Goal: Transaction & Acquisition: Purchase product/service

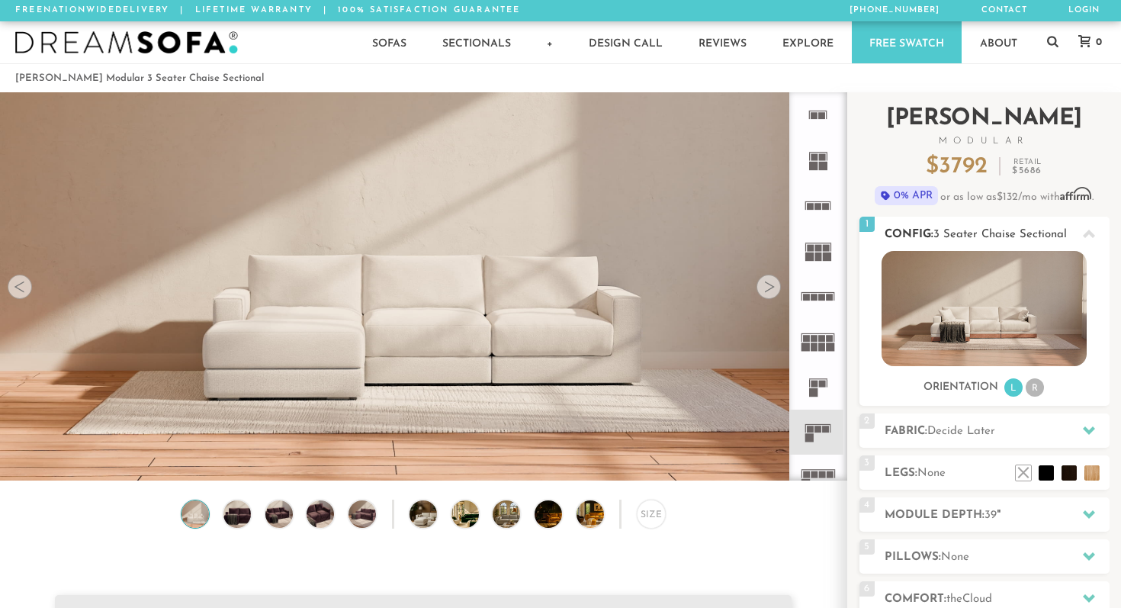
click at [1034, 388] on li "R" at bounding box center [1035, 387] width 18 height 18
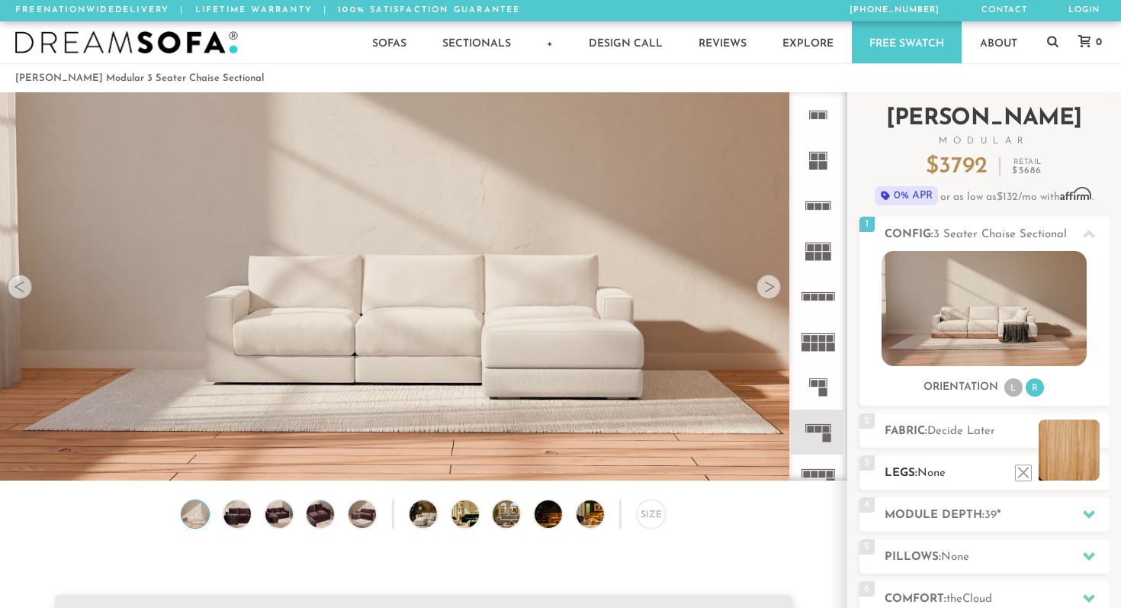
click at [1094, 475] on li at bounding box center [1069, 450] width 61 height 61
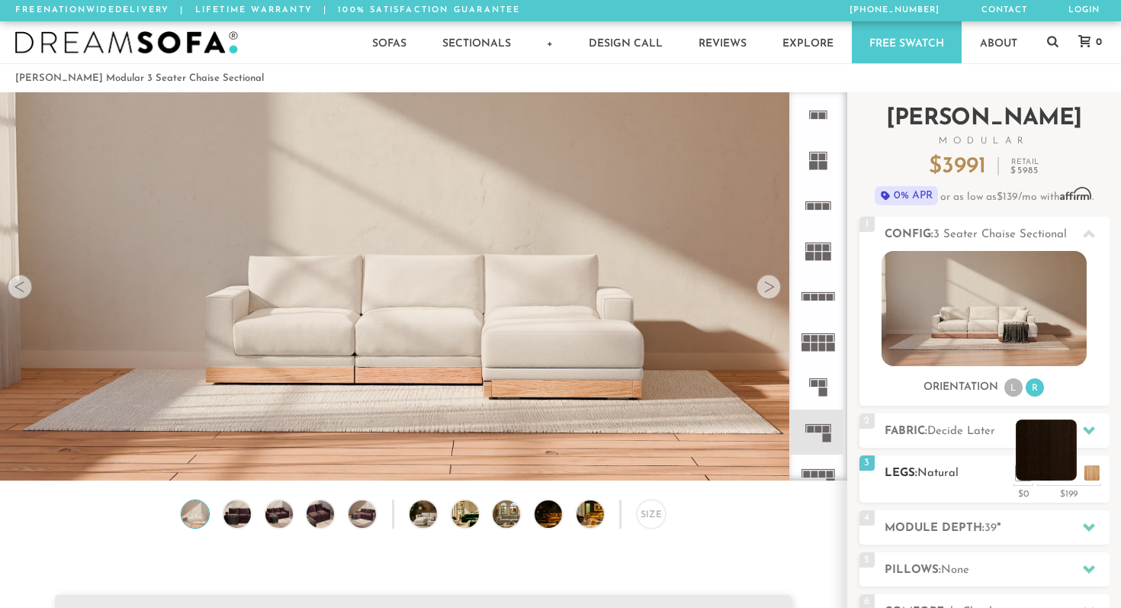
click at [1071, 476] on li at bounding box center [1046, 450] width 61 height 61
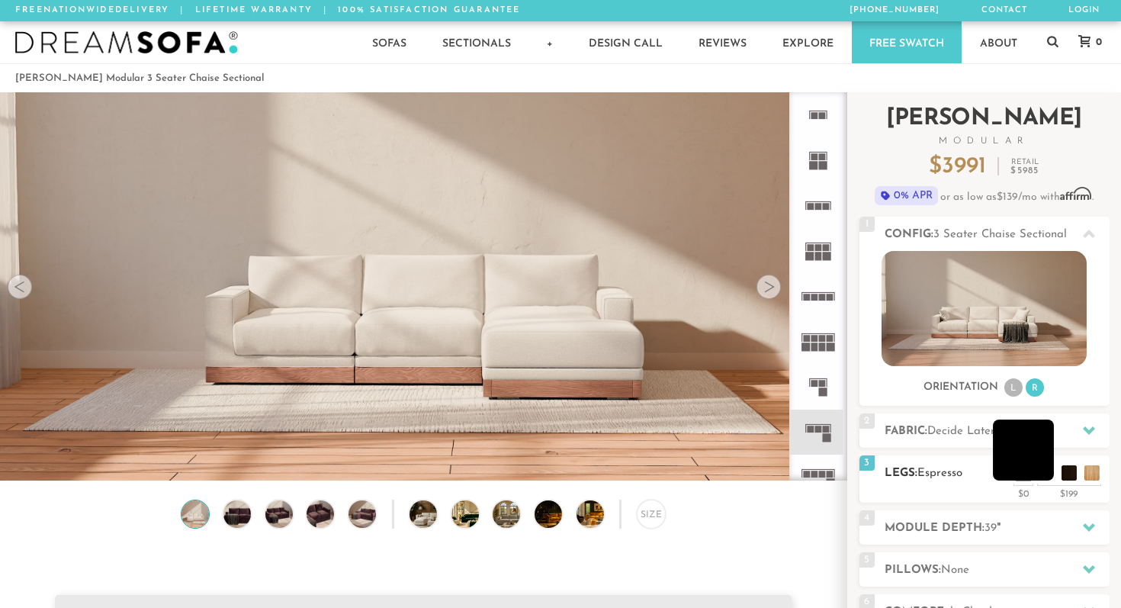
click at [1045, 476] on li at bounding box center [1023, 450] width 61 height 61
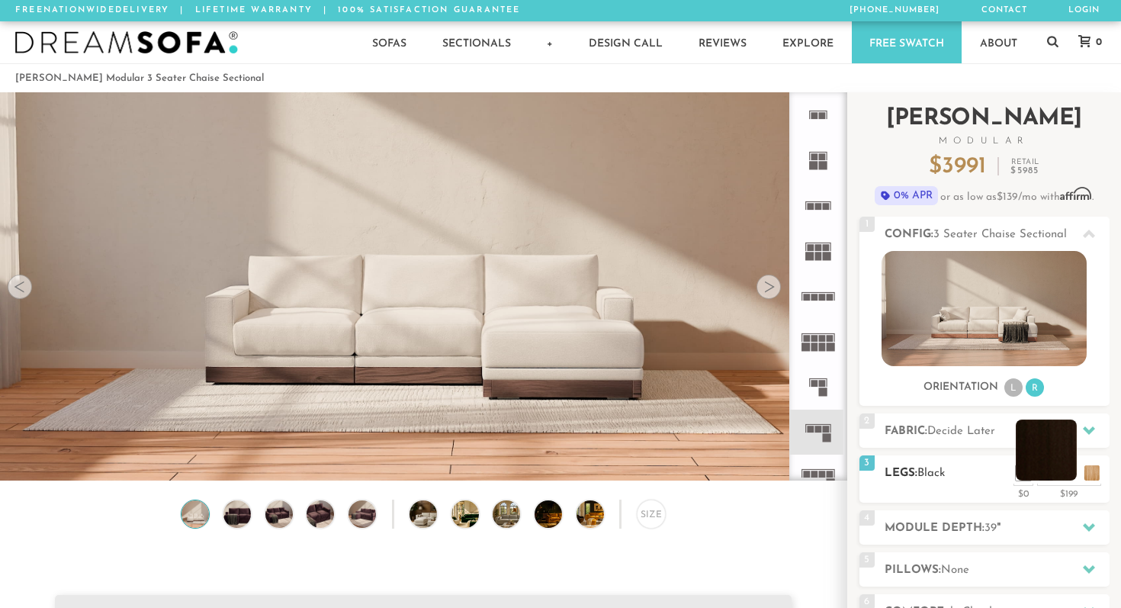
click at [1071, 478] on li at bounding box center [1046, 450] width 61 height 61
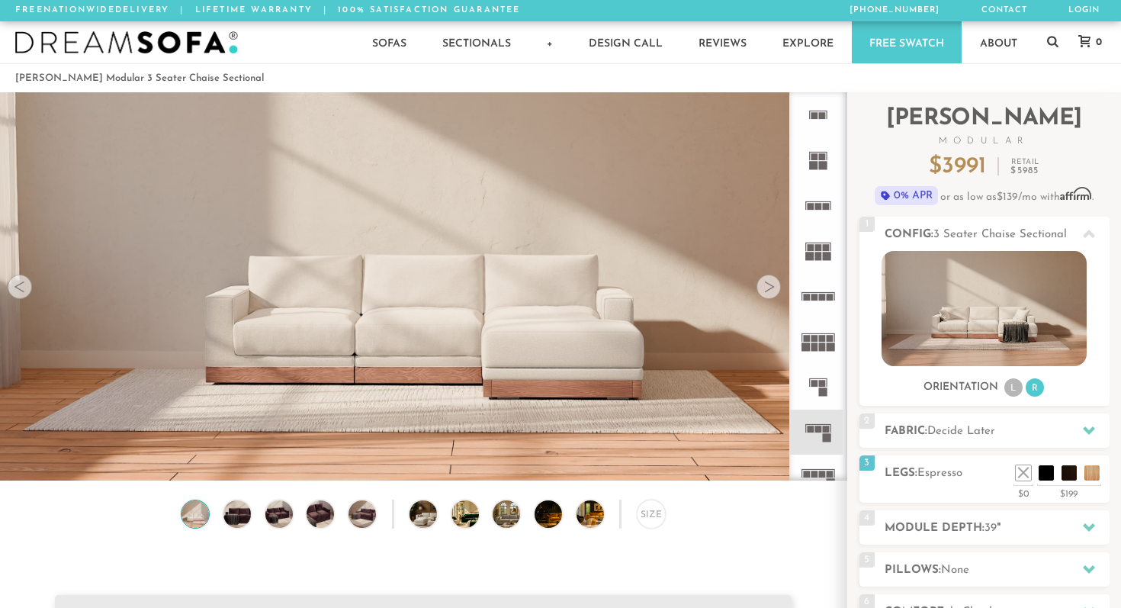
click at [769, 292] on div at bounding box center [769, 287] width 24 height 24
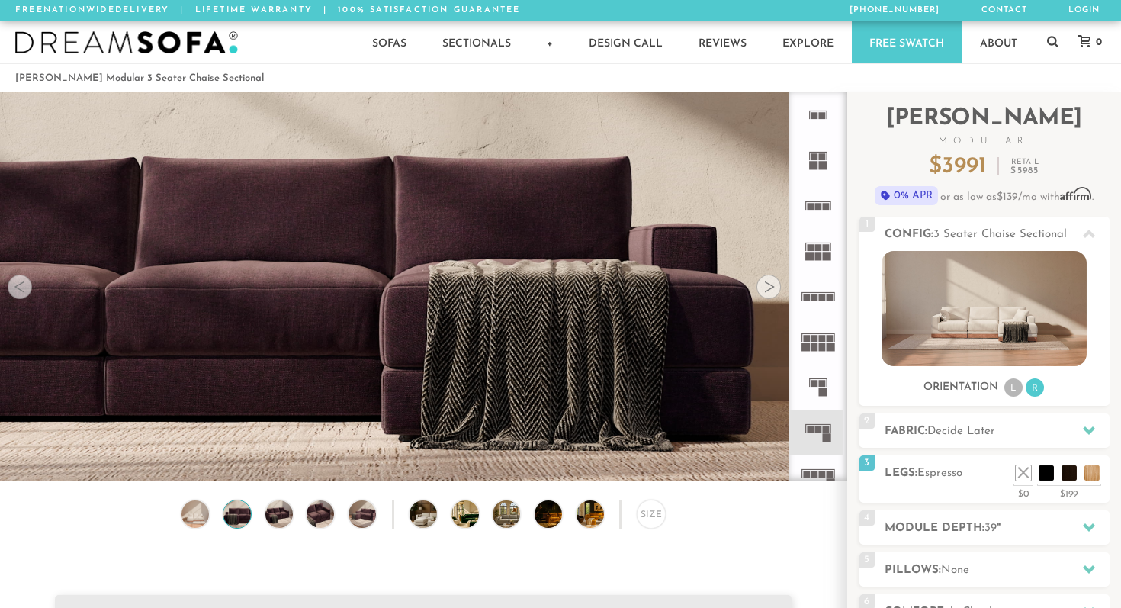
click at [769, 291] on div at bounding box center [769, 287] width 24 height 24
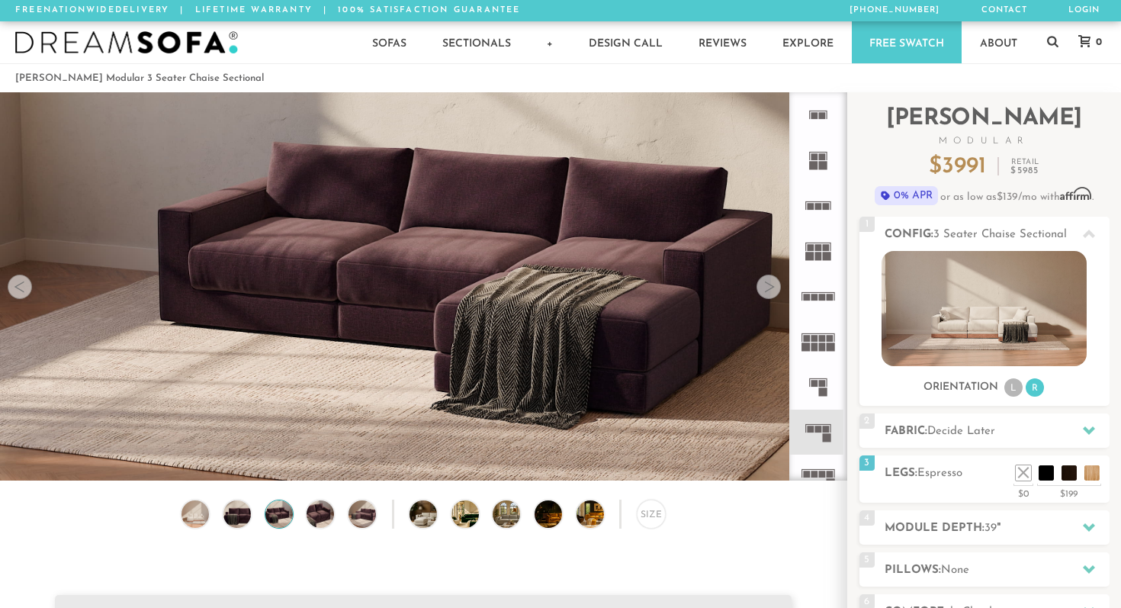
click at [769, 291] on div at bounding box center [769, 287] width 24 height 24
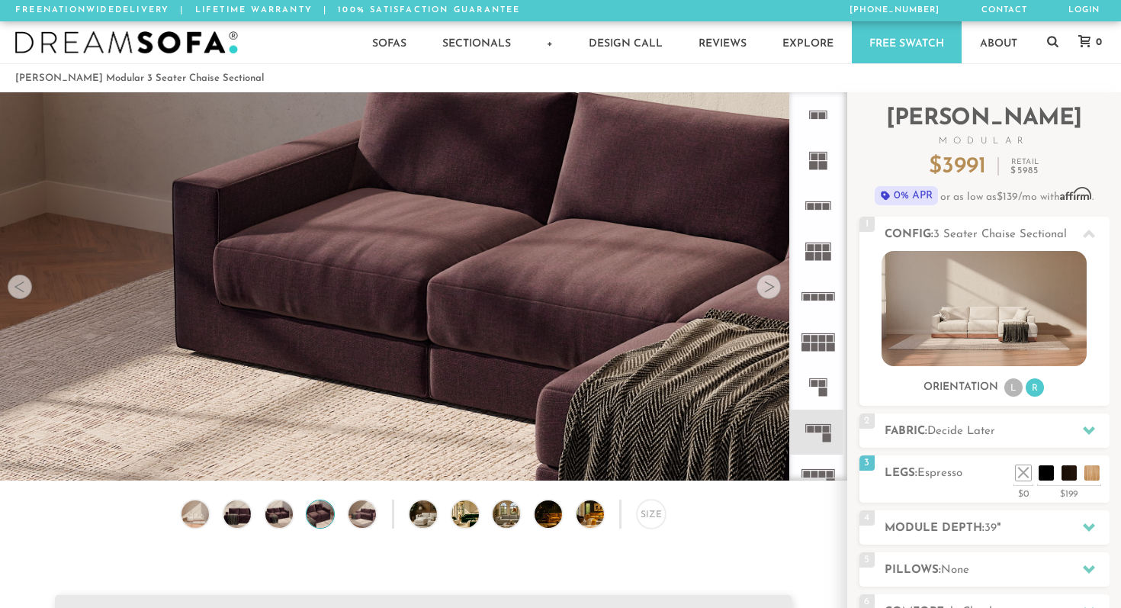
click at [769, 291] on div at bounding box center [769, 287] width 24 height 24
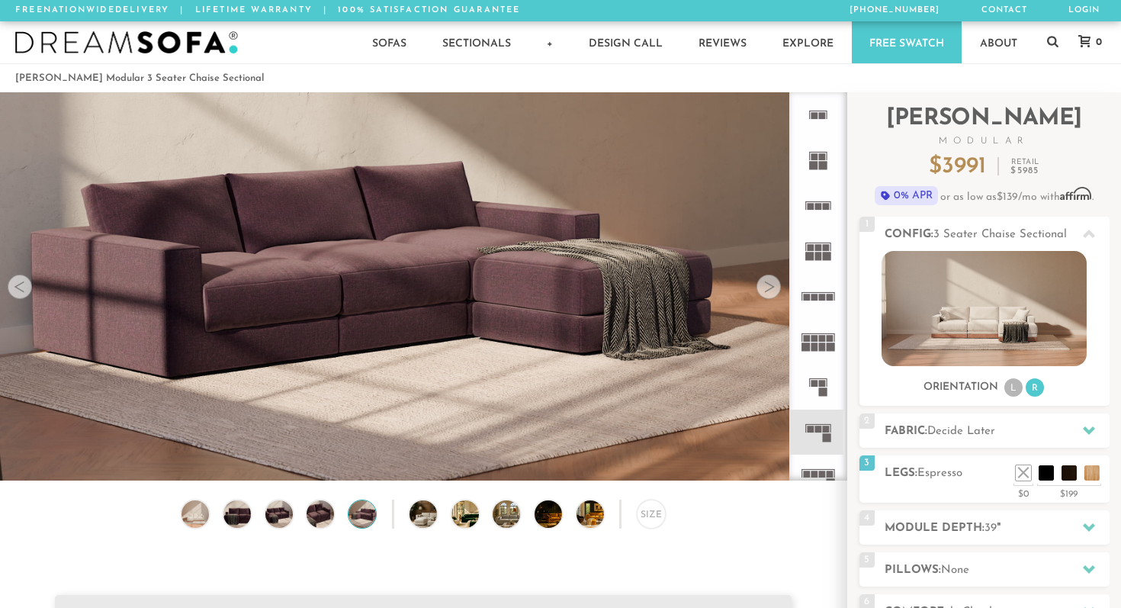
click at [769, 291] on div at bounding box center [769, 287] width 24 height 24
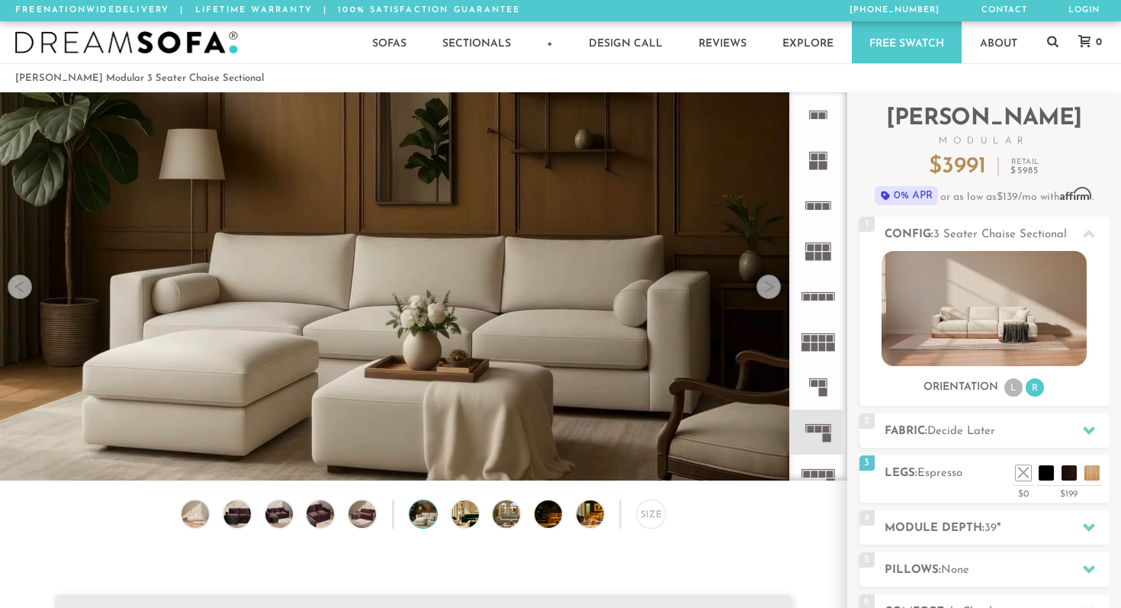
click at [769, 291] on div at bounding box center [769, 287] width 24 height 24
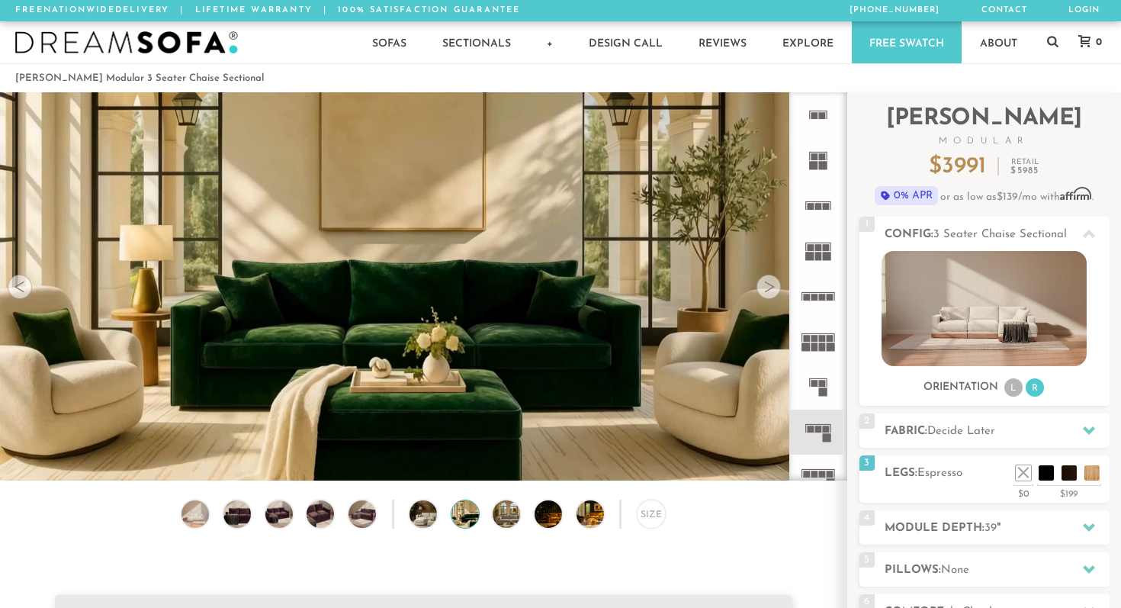
click at [769, 291] on div at bounding box center [769, 287] width 24 height 24
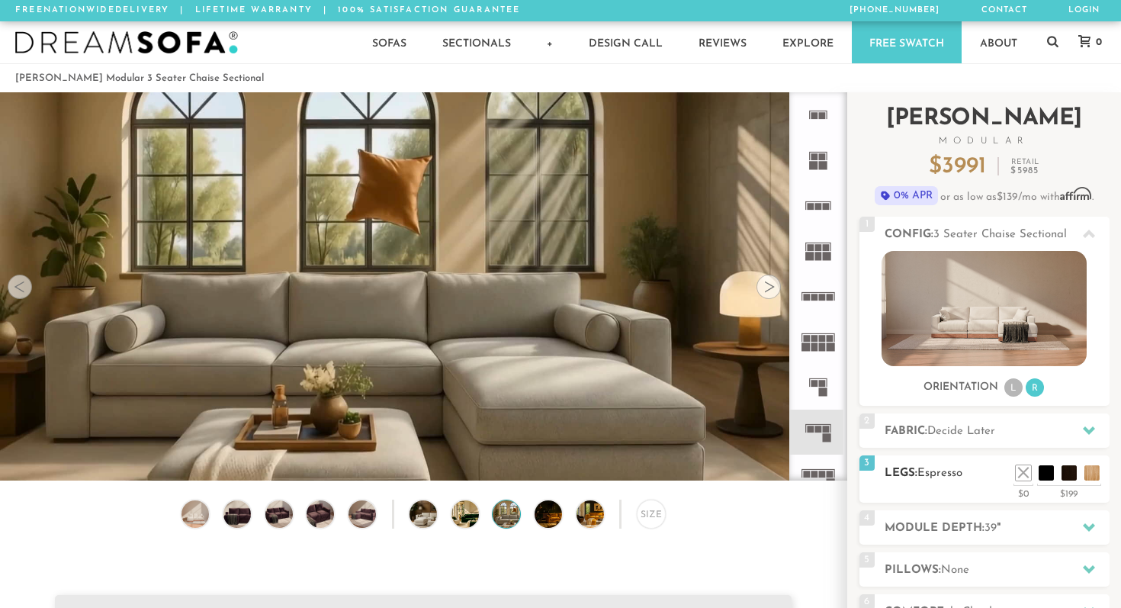
click at [1022, 483] on div "3 Legs: Espresso $0 $199 Nailheads:" at bounding box center [985, 478] width 250 height 47
click at [1022, 468] on li at bounding box center [1000, 450] width 61 height 61
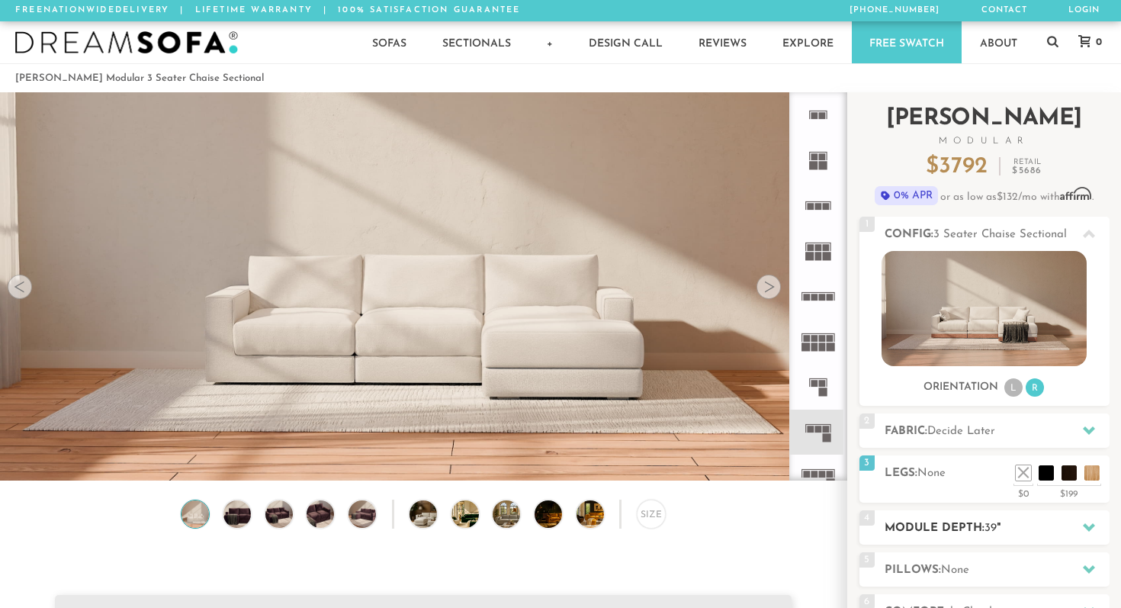
click at [955, 530] on h2 "Module Depth: 39 "" at bounding box center [997, 528] width 225 height 18
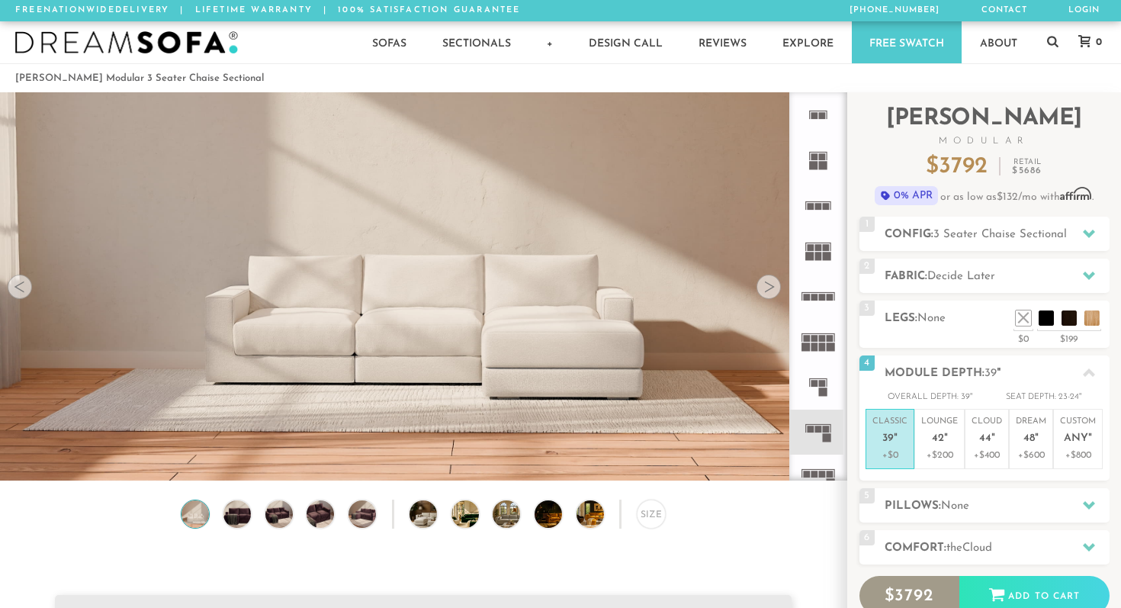
click at [1090, 500] on icon at bounding box center [1089, 505] width 12 height 12
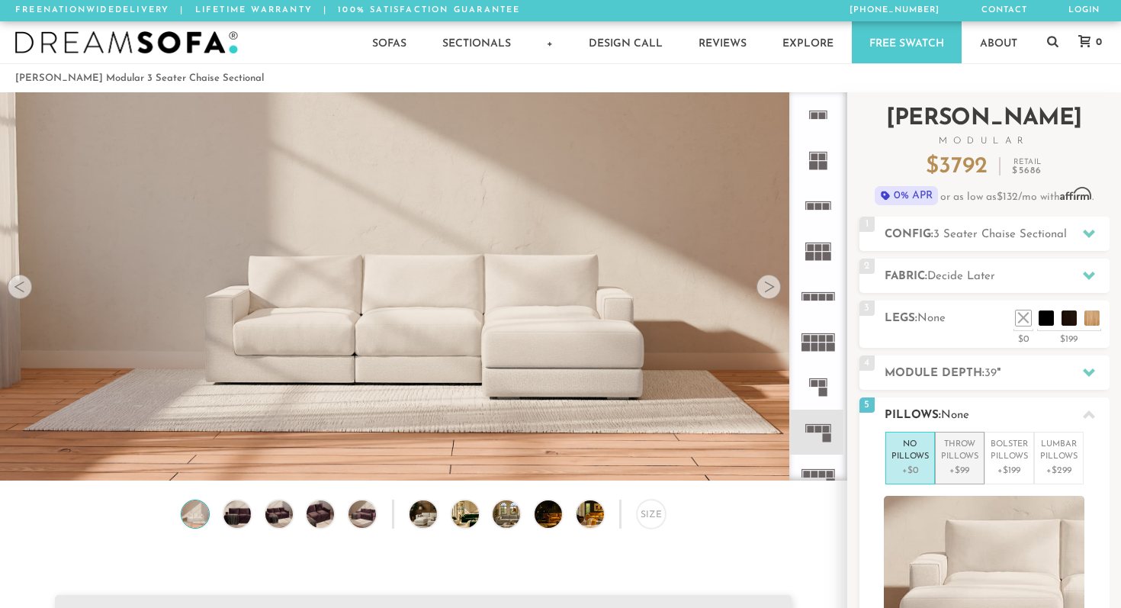
click at [946, 446] on p "Throw Pillows" at bounding box center [959, 451] width 37 height 25
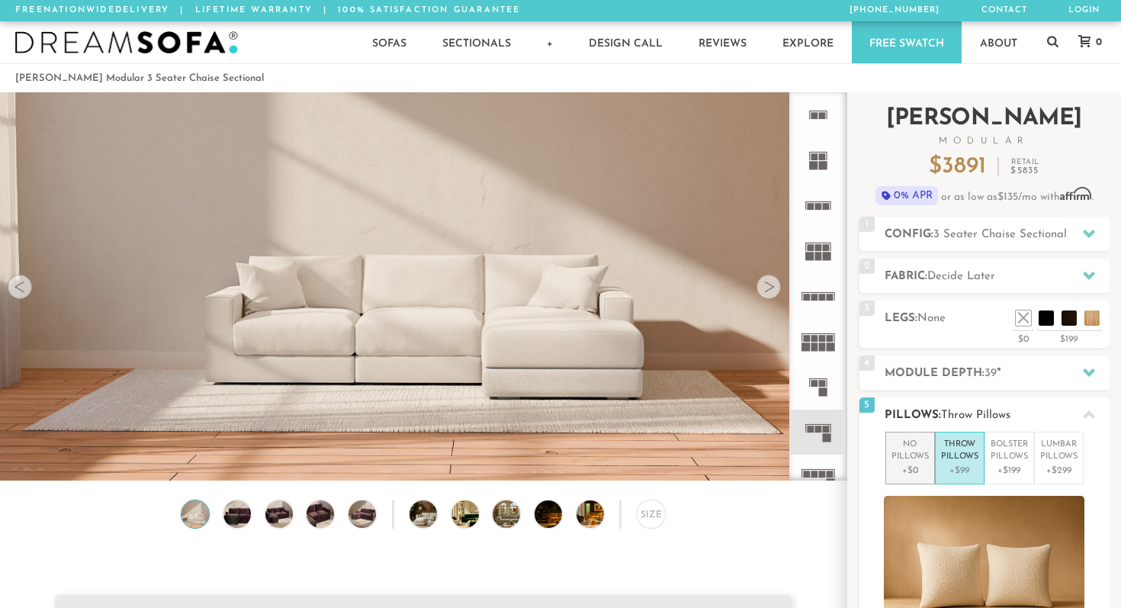
click at [897, 454] on p "No Pillows" at bounding box center [910, 451] width 37 height 25
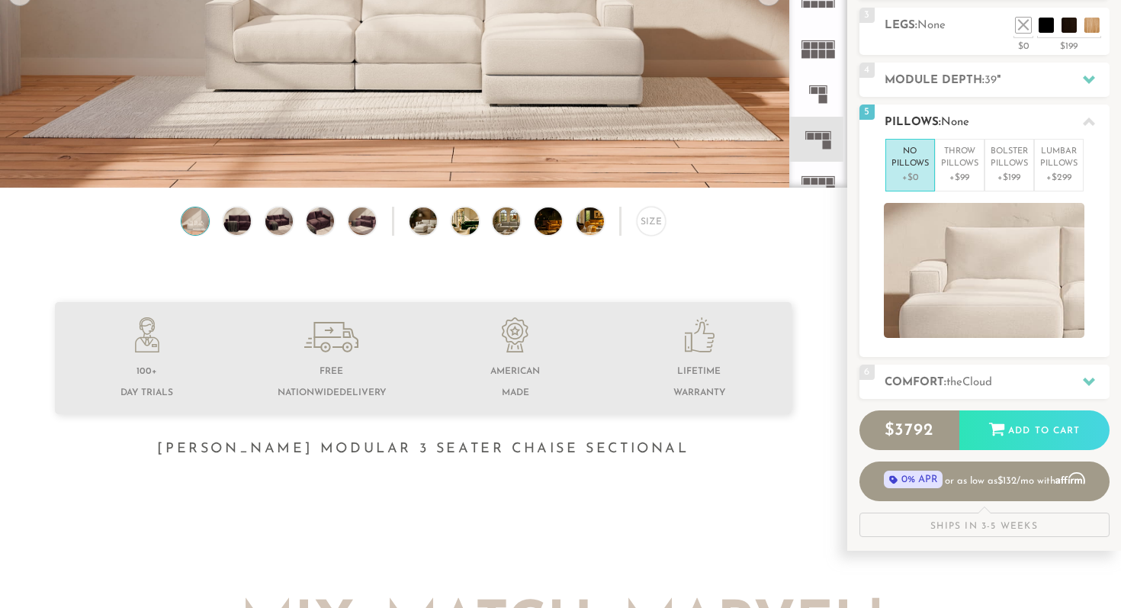
scroll to position [294, 0]
click at [959, 370] on div "6 Comfort: the Cloud soft" at bounding box center [985, 381] width 250 height 34
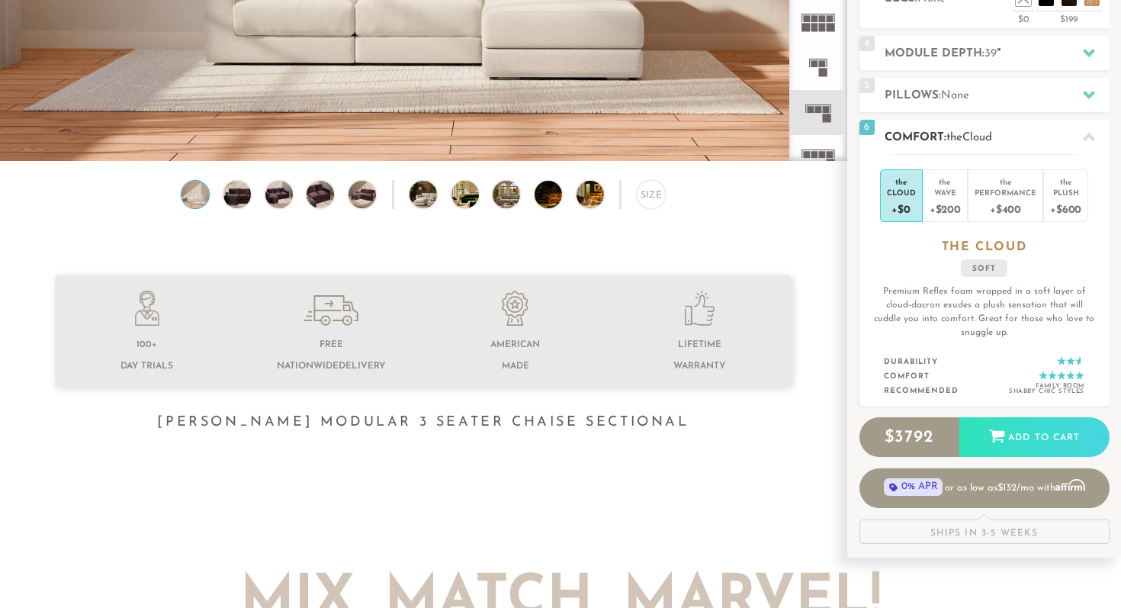
scroll to position [320, 0]
click at [1020, 198] on div "+$400" at bounding box center [1006, 208] width 62 height 22
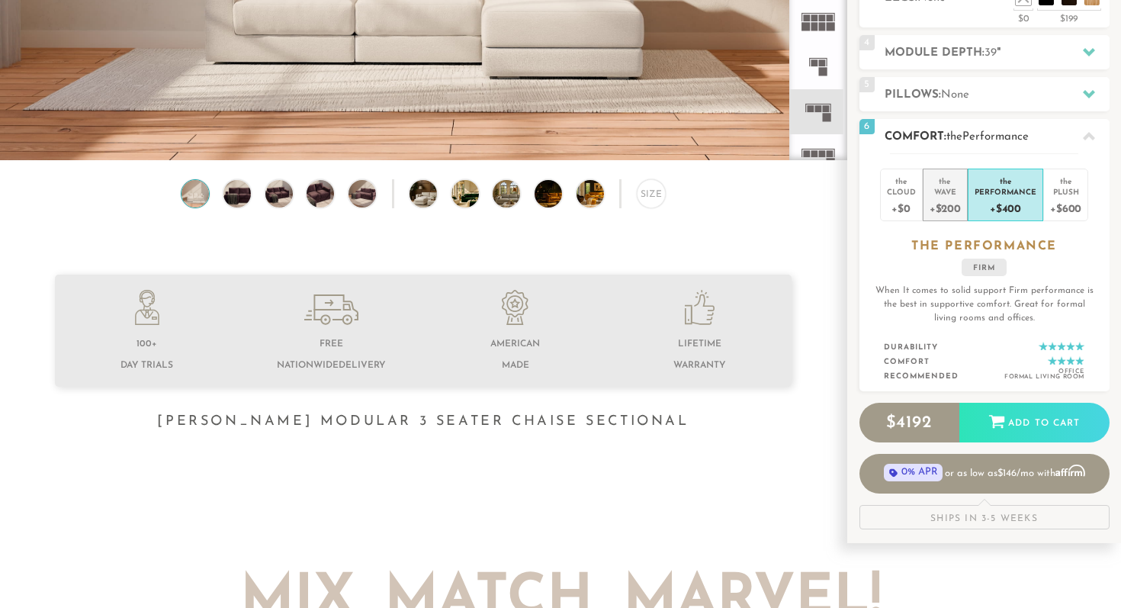
click at [951, 210] on div "+$200" at bounding box center [945, 208] width 31 height 22
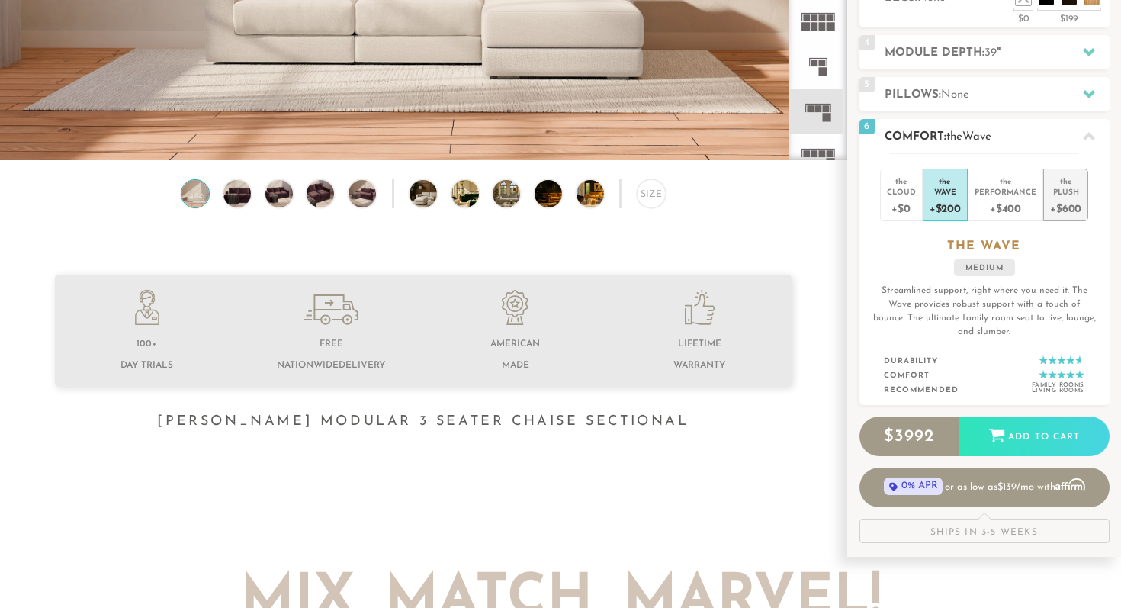
click at [1058, 204] on div "+$600" at bounding box center [1065, 208] width 31 height 22
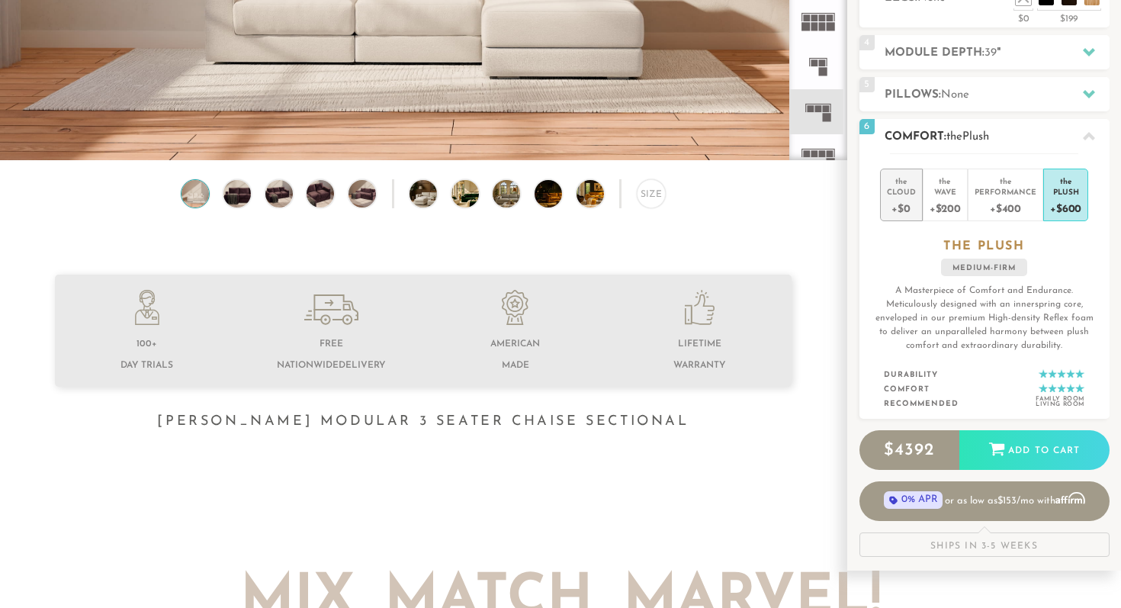
click at [903, 198] on div "+$0" at bounding box center [901, 208] width 29 height 22
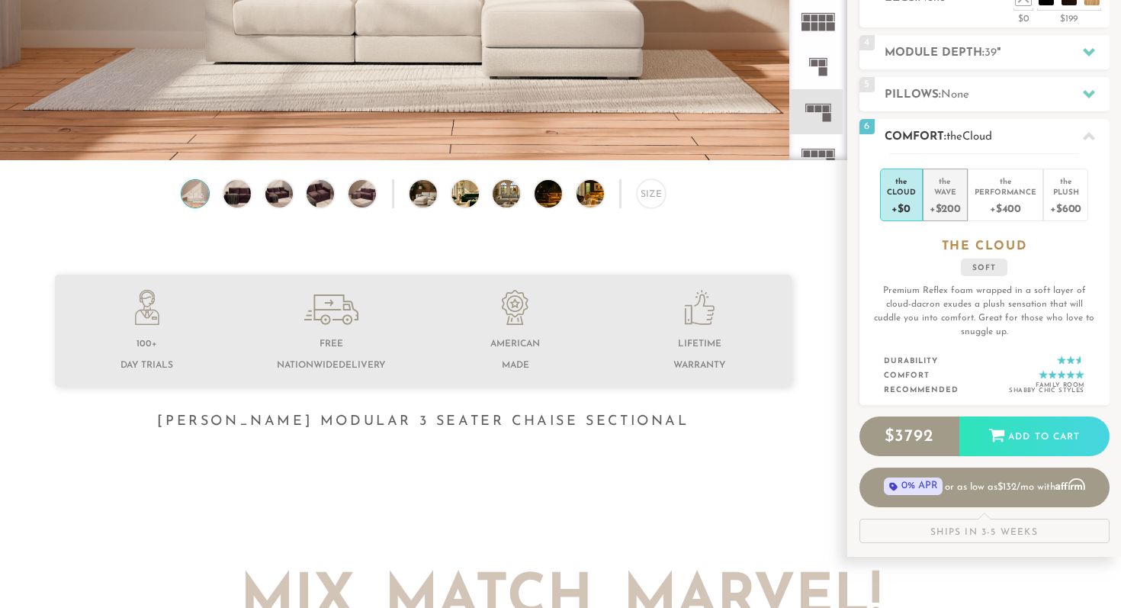
click at [944, 211] on div "+$200" at bounding box center [945, 208] width 31 height 22
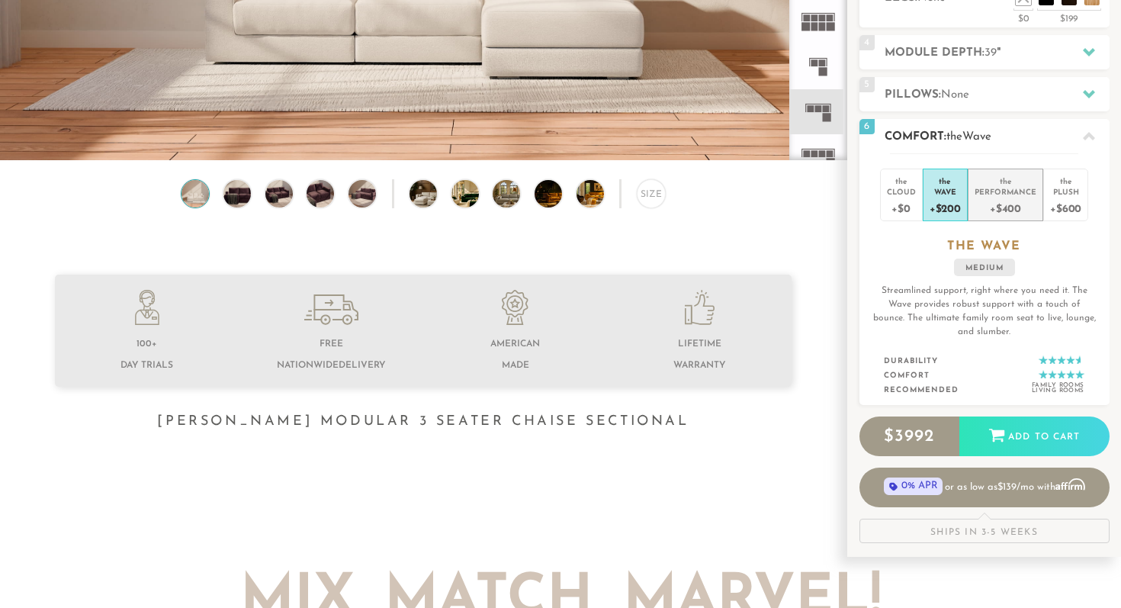
click at [1002, 195] on div "Performance" at bounding box center [1006, 191] width 62 height 11
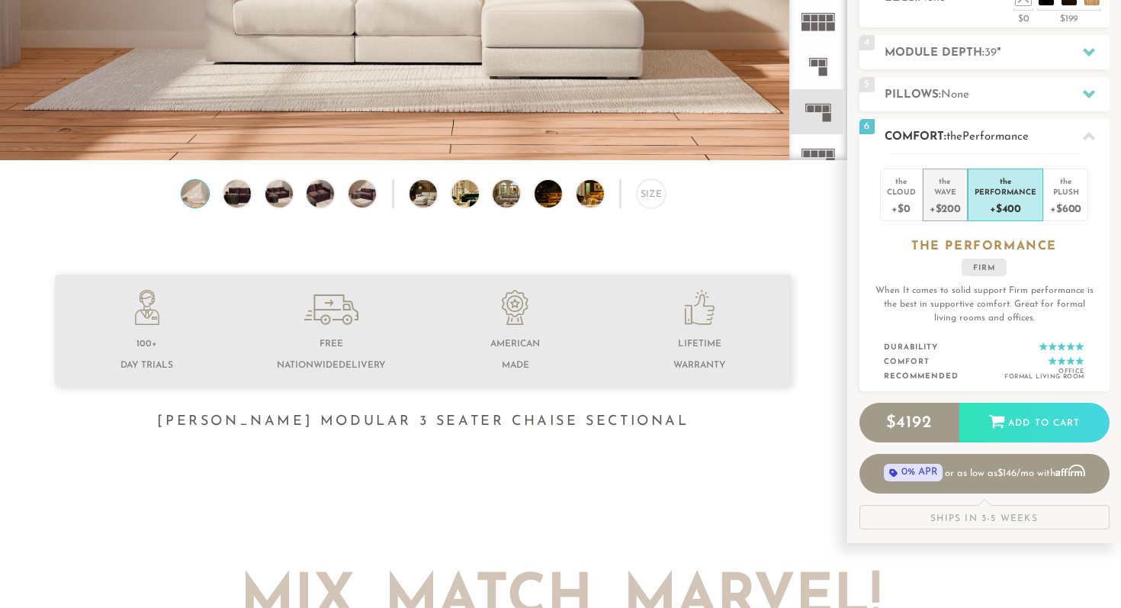
click at [959, 198] on div "+$200" at bounding box center [945, 208] width 31 height 22
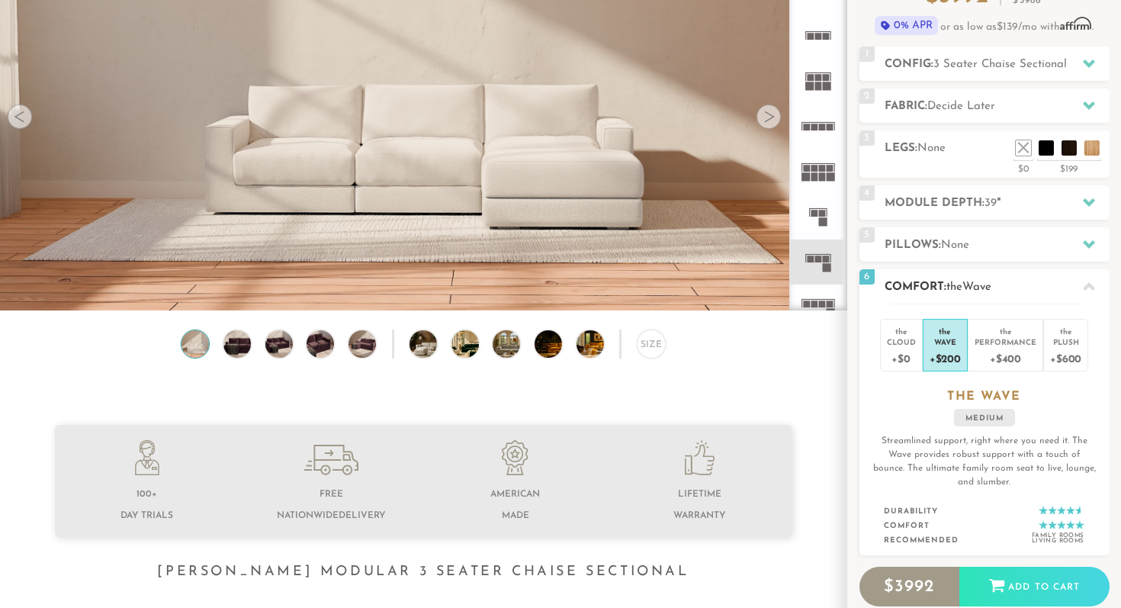
scroll to position [154, 0]
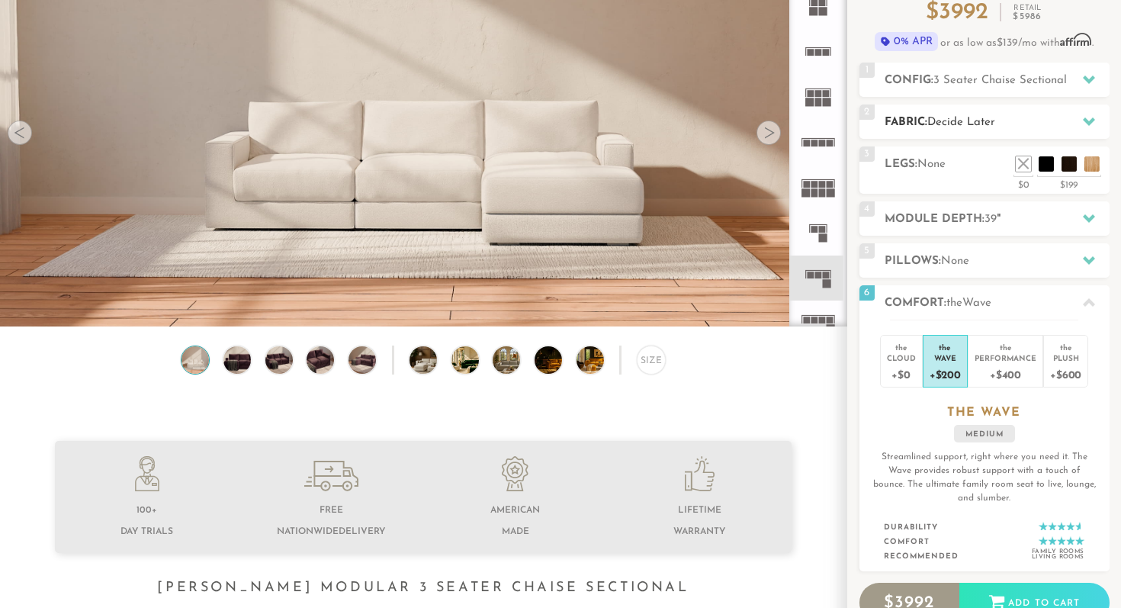
click at [1039, 125] on h2 "Fabric: Decide Later" at bounding box center [997, 123] width 225 height 18
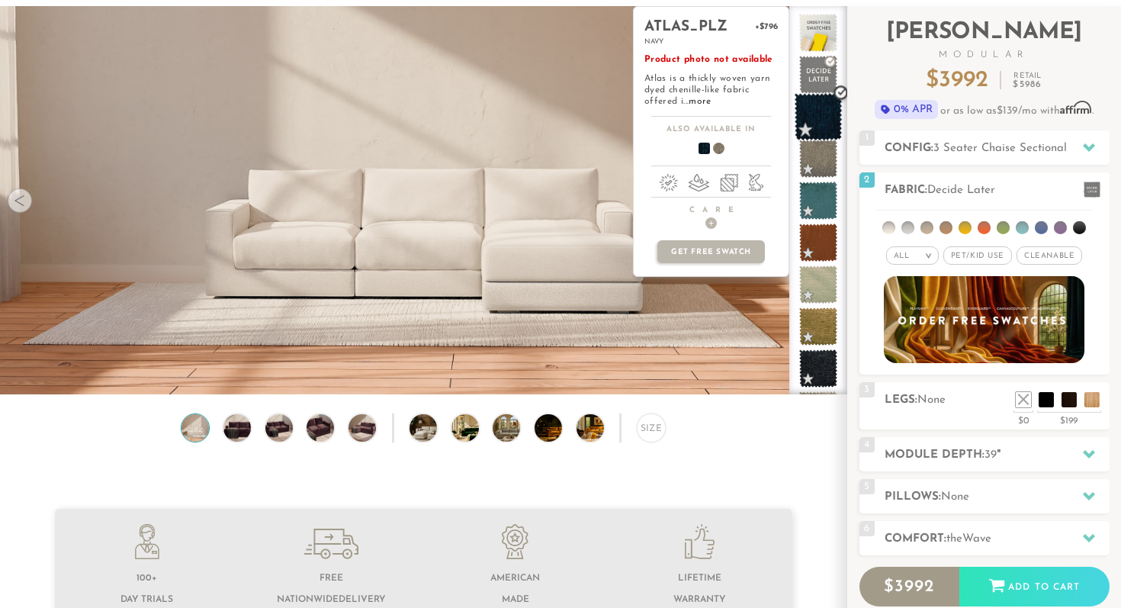
scroll to position [79, 0]
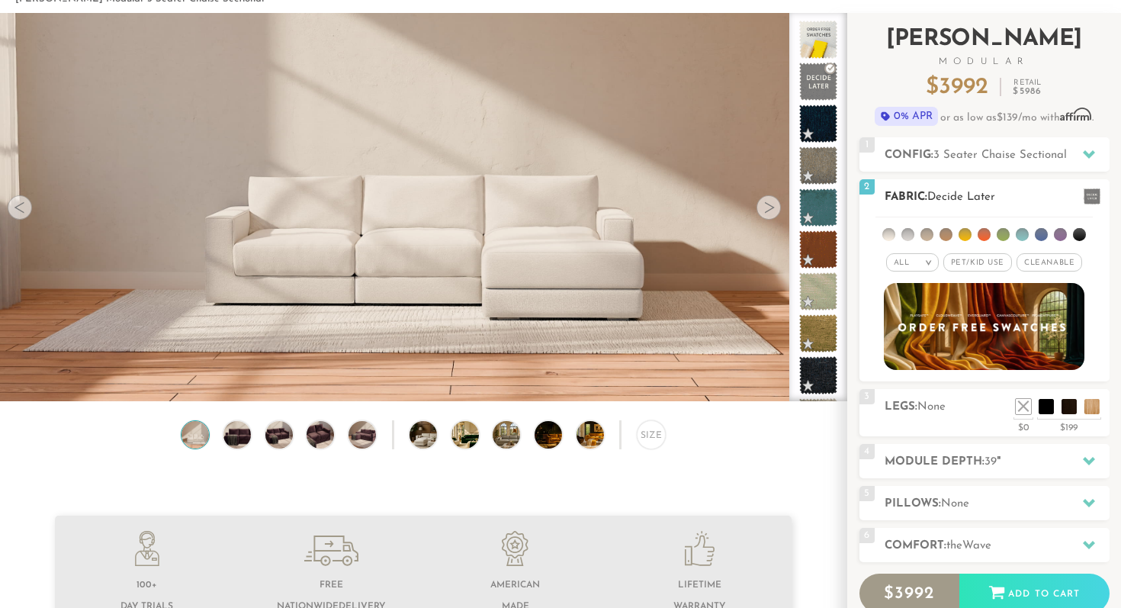
click at [1038, 259] on span "Cleanable x" at bounding box center [1050, 262] width 66 height 18
click at [986, 259] on span "Pet/Kid Use x" at bounding box center [972, 262] width 69 height 18
click at [931, 234] on li at bounding box center [927, 234] width 13 height 13
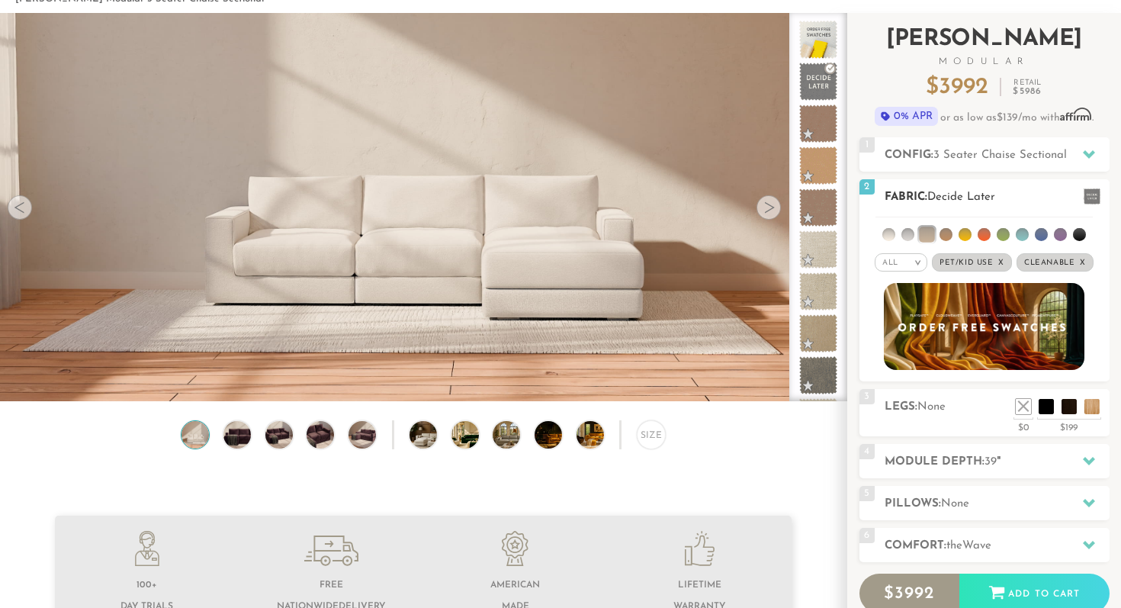
click at [909, 233] on li at bounding box center [908, 234] width 13 height 13
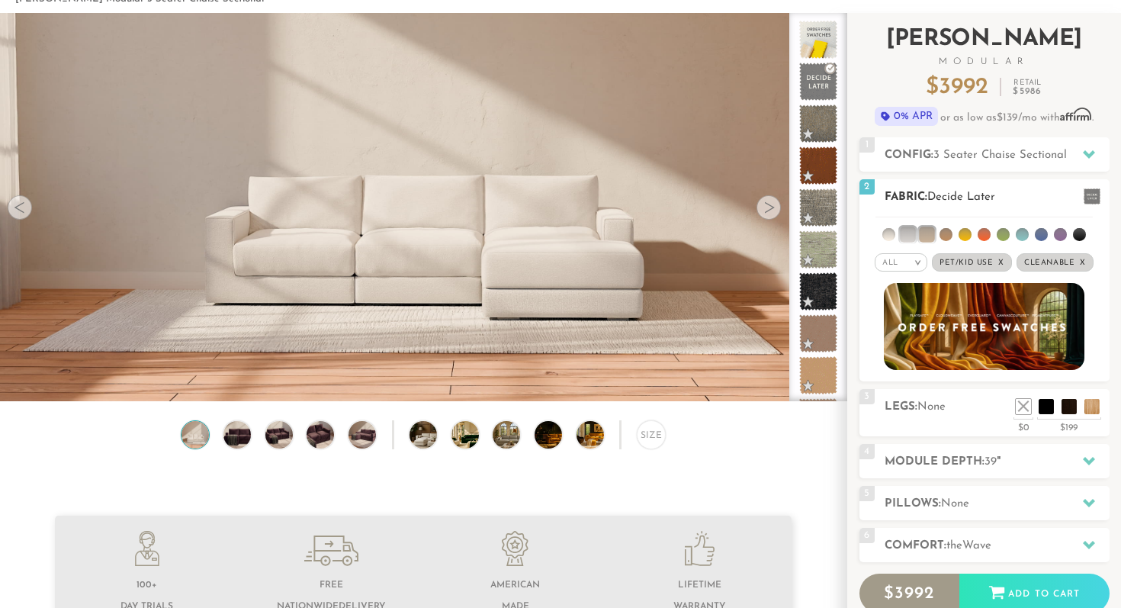
click at [931, 236] on li at bounding box center [926, 234] width 15 height 15
click at [944, 235] on li at bounding box center [946, 234] width 13 height 13
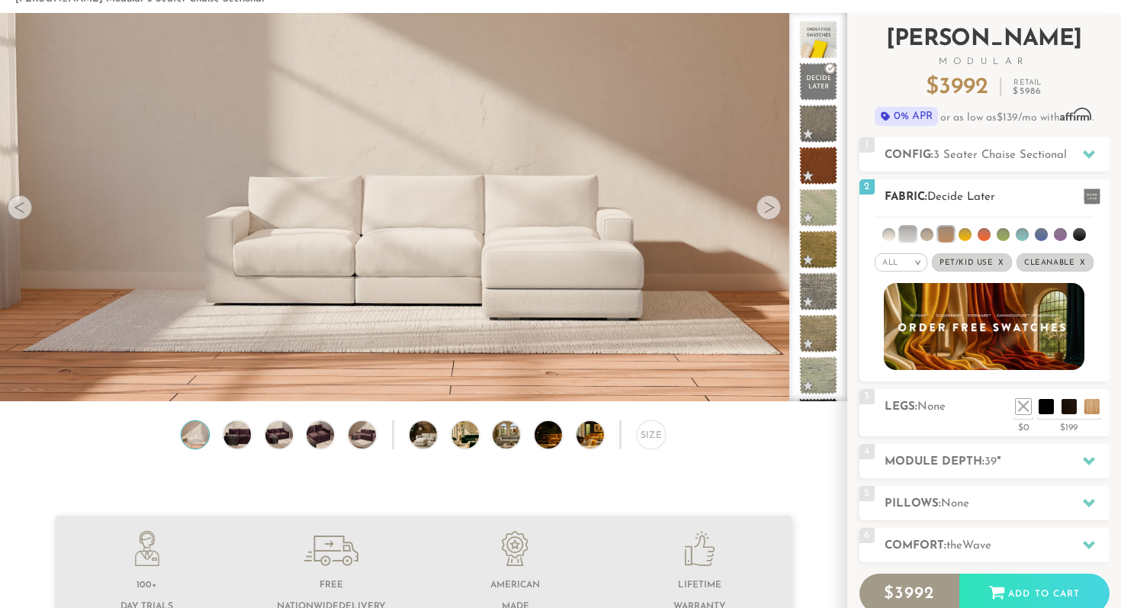
click at [925, 237] on li at bounding box center [927, 234] width 13 height 13
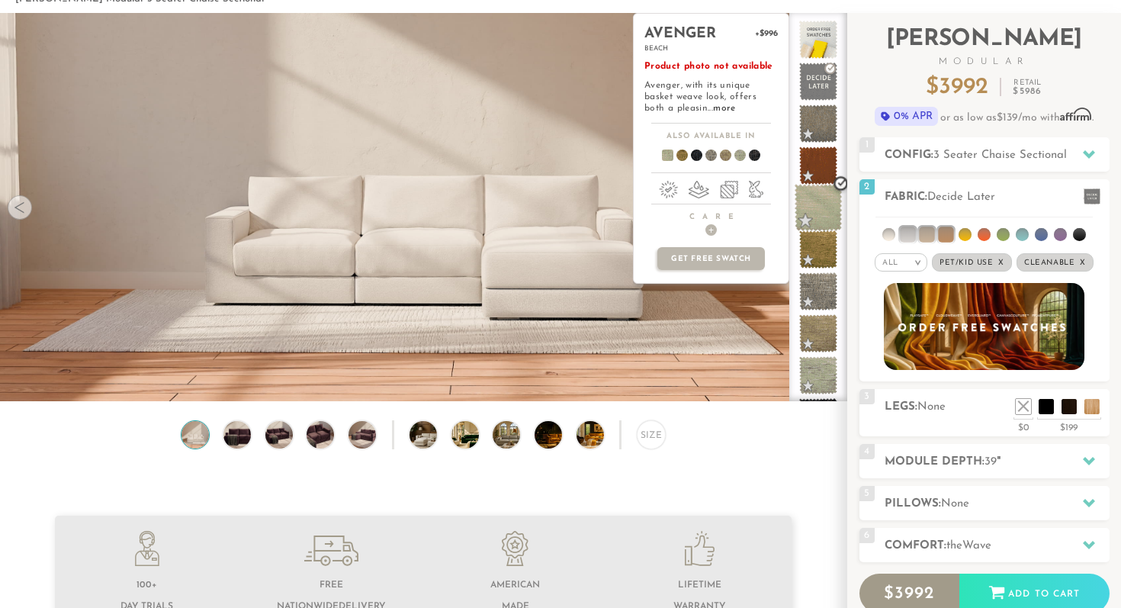
click at [803, 201] on span at bounding box center [819, 208] width 48 height 48
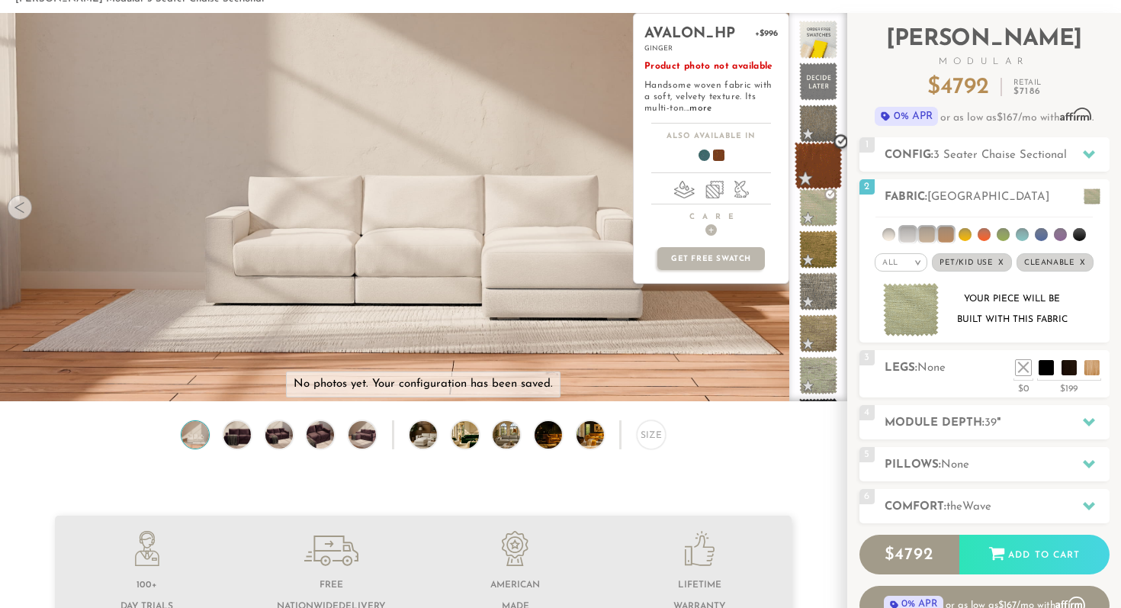
click at [813, 159] on span at bounding box center [819, 166] width 48 height 48
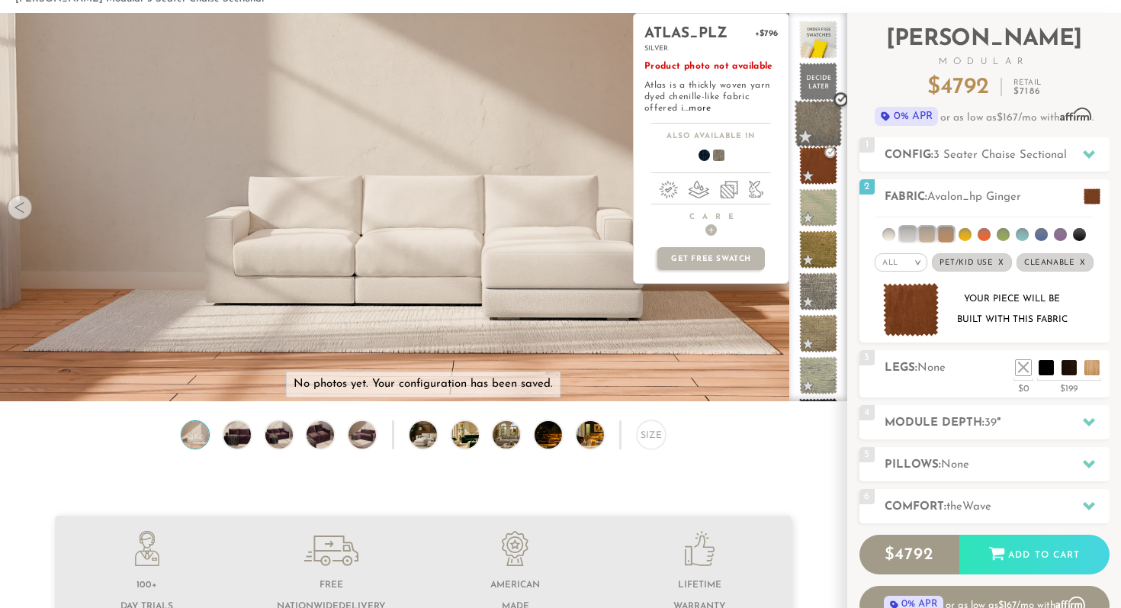
click at [816, 119] on span at bounding box center [819, 124] width 48 height 48
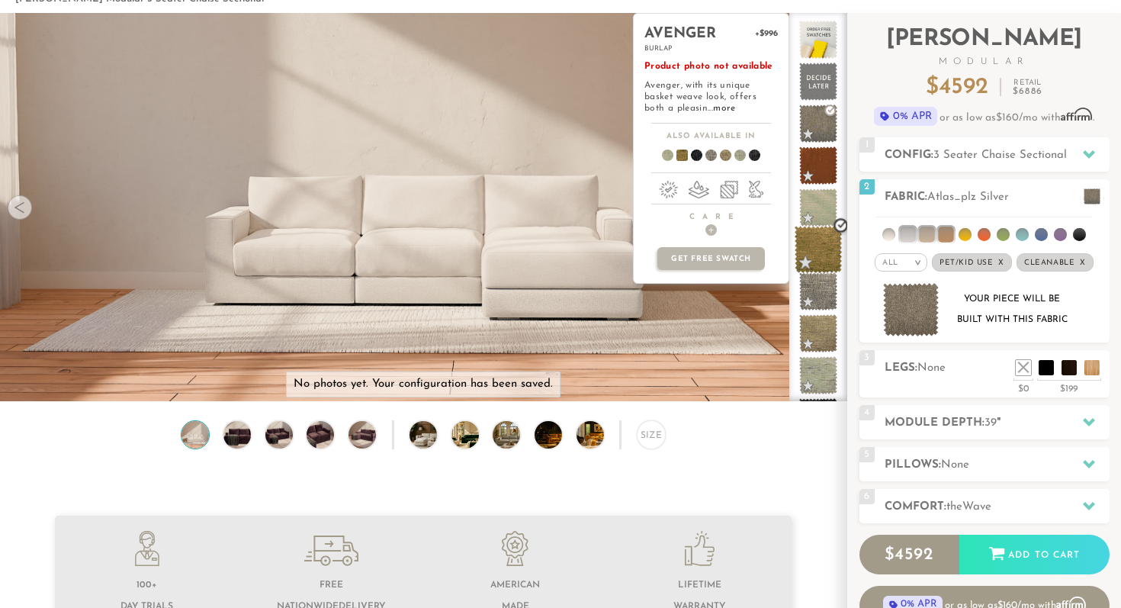
click at [815, 243] on span at bounding box center [819, 250] width 48 height 48
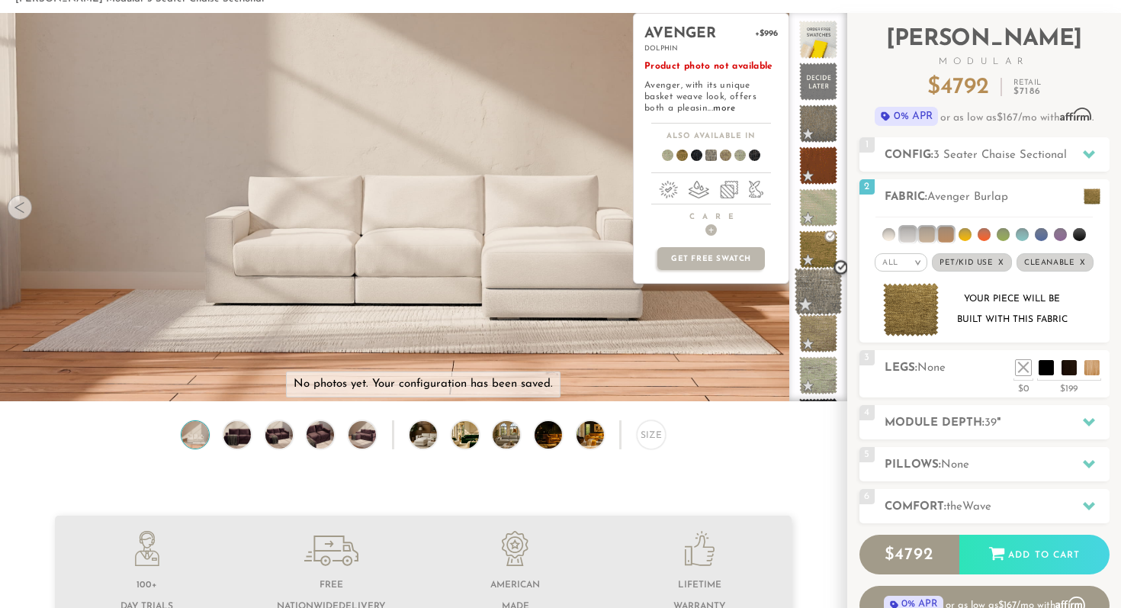
click at [809, 298] on span at bounding box center [819, 292] width 48 height 48
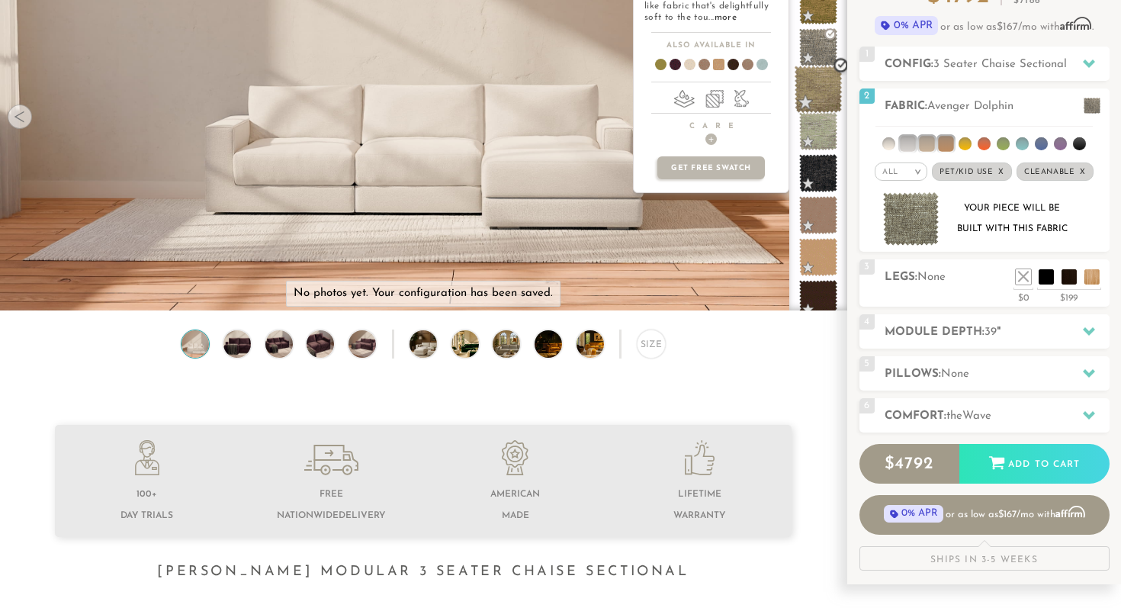
scroll to position [204, 0]
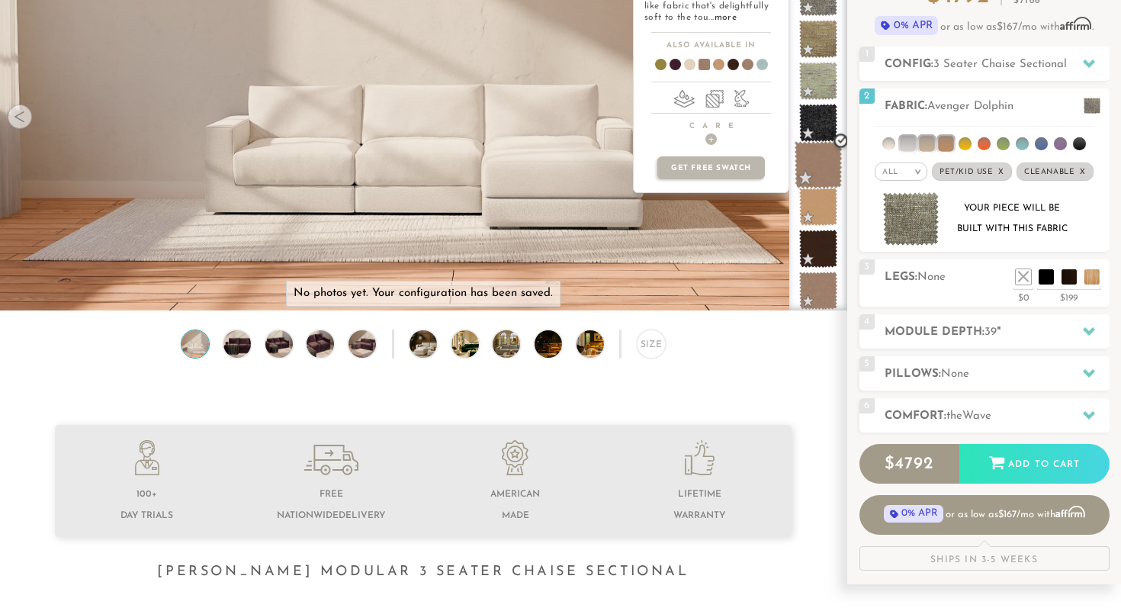
click at [806, 166] on span at bounding box center [819, 165] width 48 height 48
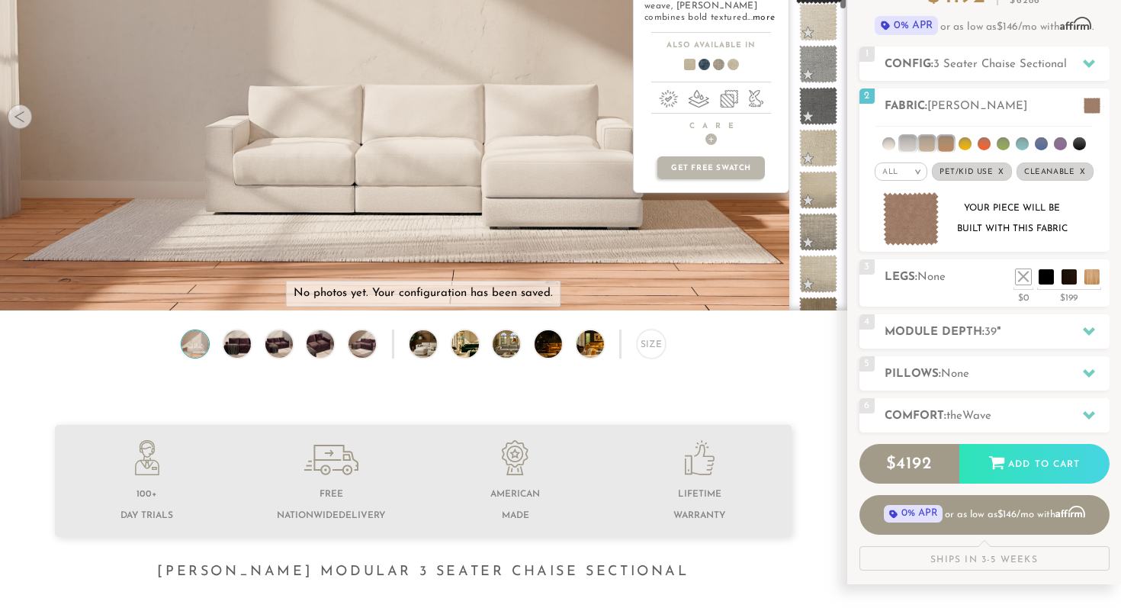
scroll to position [645, 0]
click at [811, 195] on span at bounding box center [819, 186] width 48 height 48
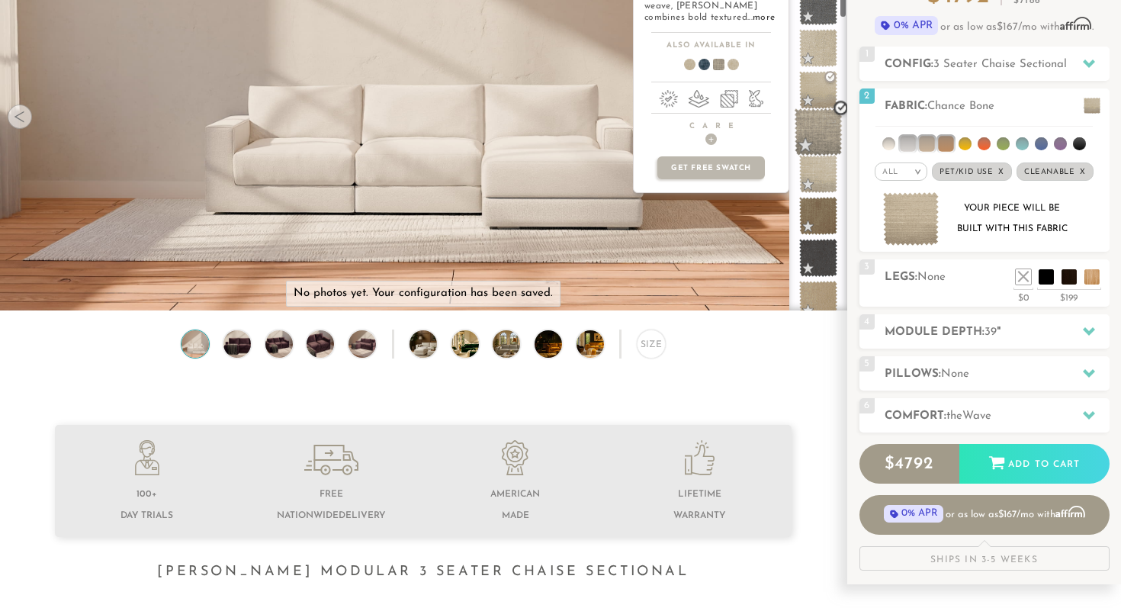
scroll to position [742, 0]
click at [817, 178] on span at bounding box center [819, 172] width 48 height 48
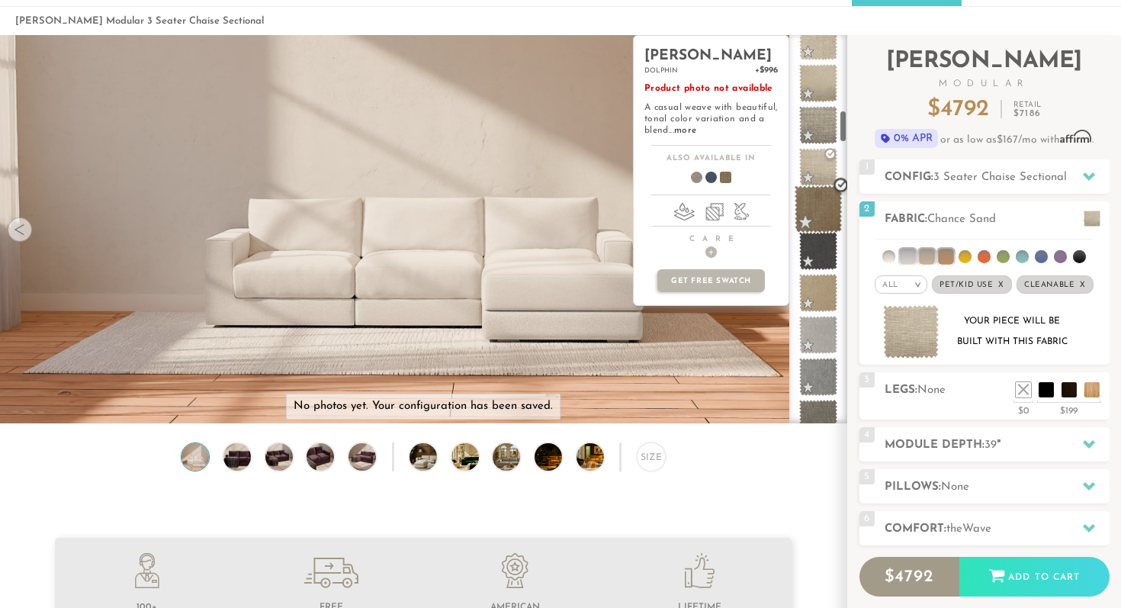
scroll to position [872, 0]
